Goal: Task Accomplishment & Management: Use online tool/utility

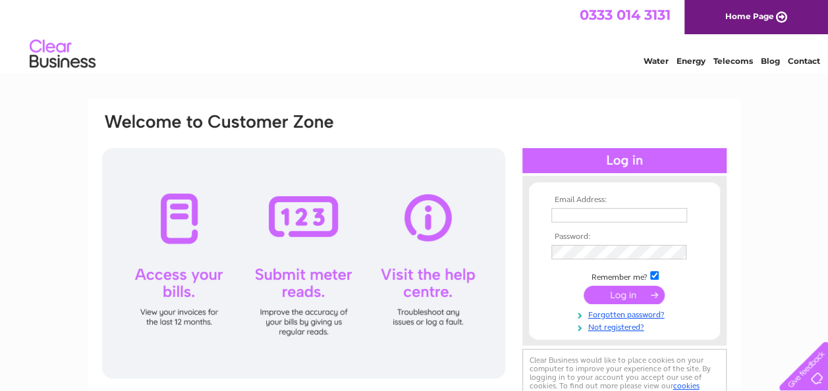
type input "admin@markentravel.co.uk"
click at [605, 295] on input "submit" at bounding box center [624, 295] width 81 height 18
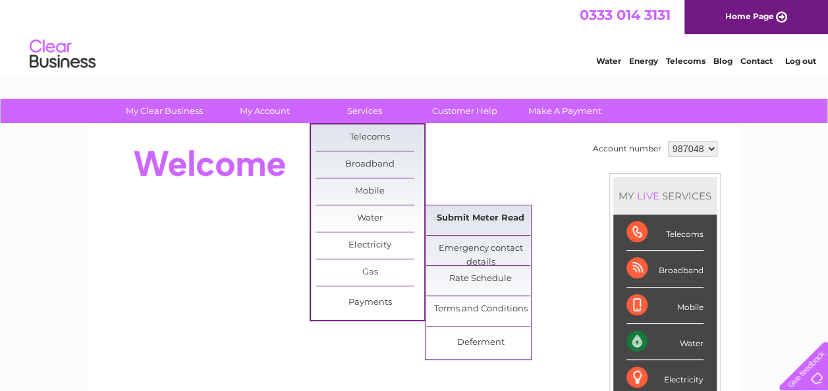
click at [466, 215] on link "Submit Meter Read" at bounding box center [480, 218] width 109 height 26
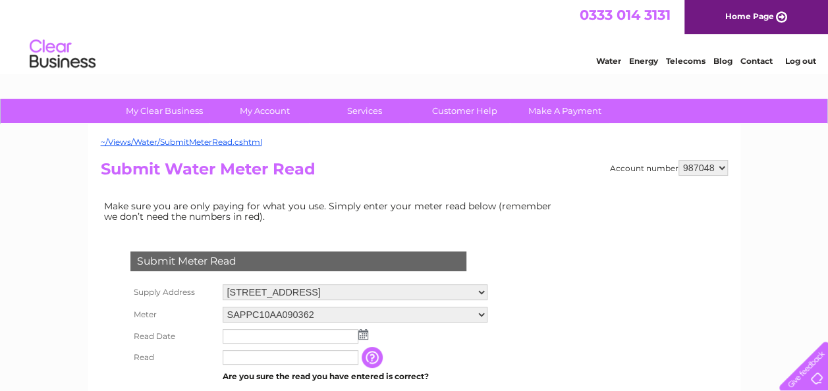
click at [432, 229] on div "Submit Meter Read Supply Address 200 Main Street, Billinge, Wigan, Lancashire, …" at bounding box center [301, 360] width 400 height 271
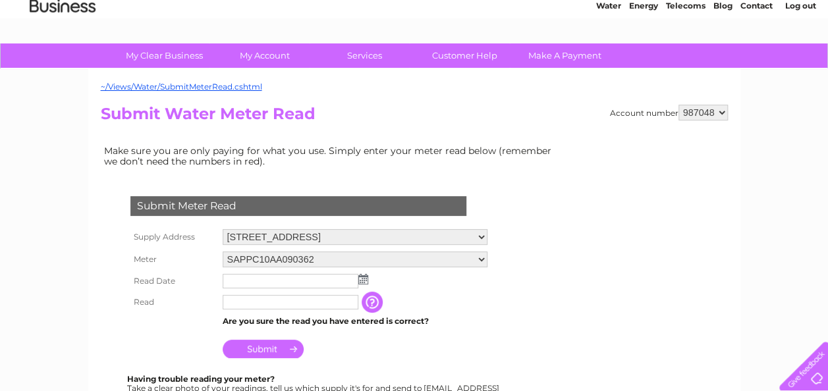
scroll to position [132, 0]
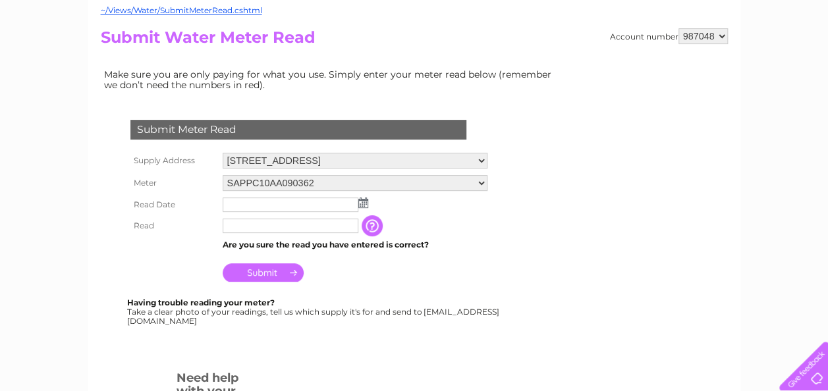
click at [364, 203] on img at bounding box center [363, 203] width 10 height 11
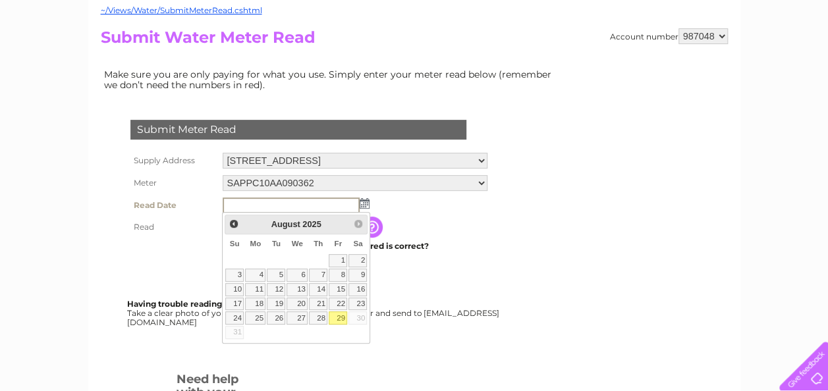
click at [335, 314] on link "29" at bounding box center [338, 318] width 18 height 13
type input "2025/08/29"
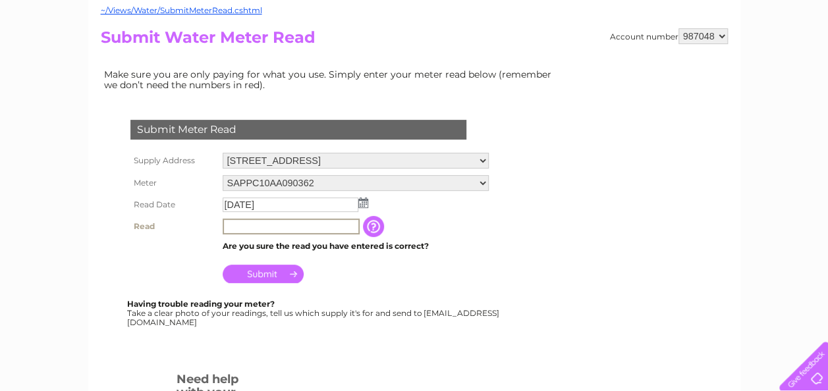
click at [252, 229] on input "text" at bounding box center [291, 227] width 137 height 16
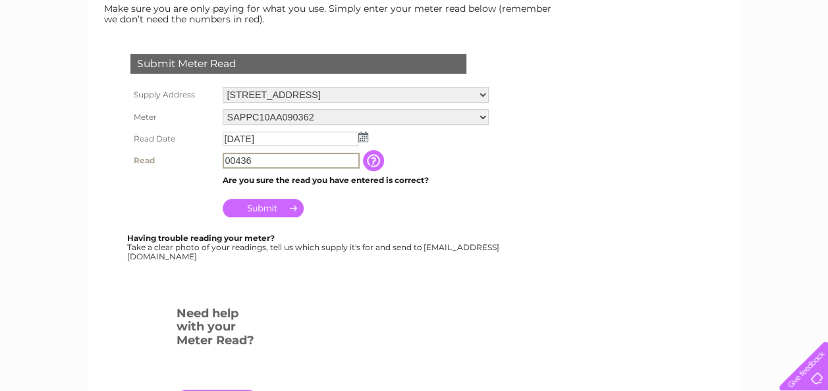
type input "00436"
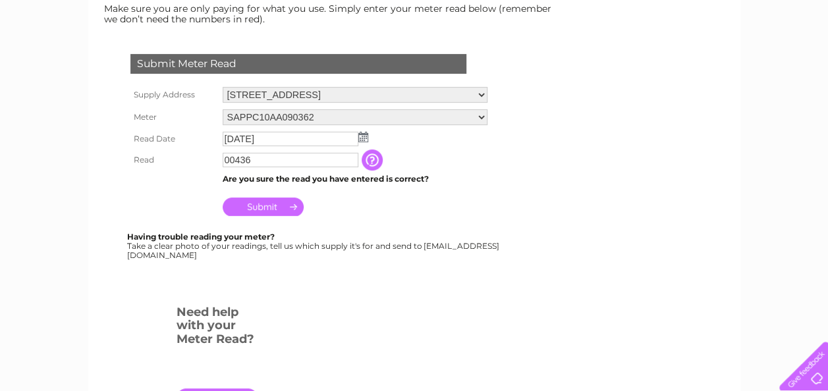
click at [279, 207] on input "Submit" at bounding box center [263, 207] width 81 height 18
